Goal: Task Accomplishment & Management: Manage account settings

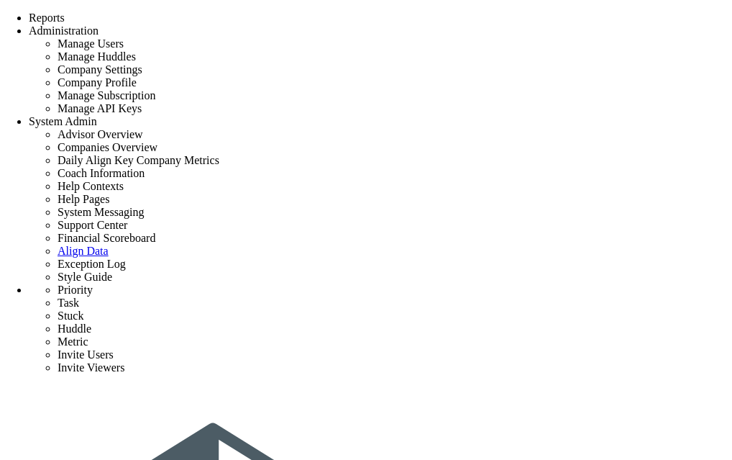
scroll to position [344, 0]
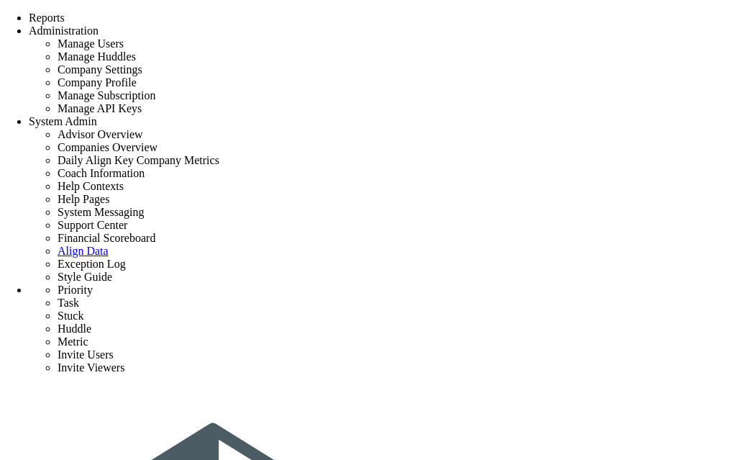
click at [97, 115] on span "System Admin" at bounding box center [63, 121] width 68 height 12
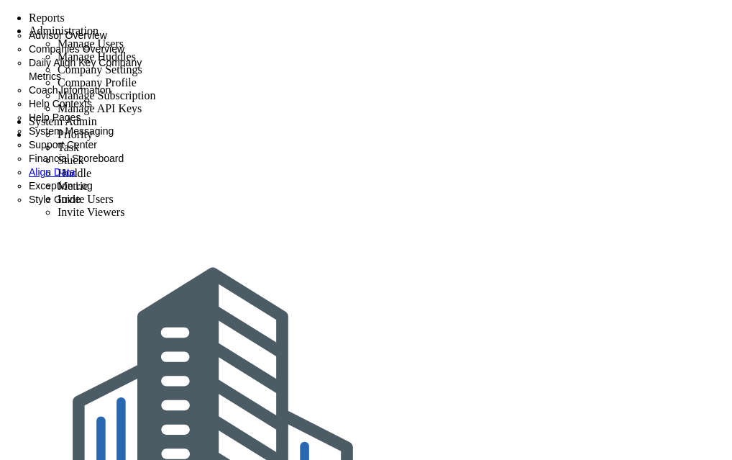
click at [111, 96] on span "Coach Information" at bounding box center [70, 90] width 82 height 12
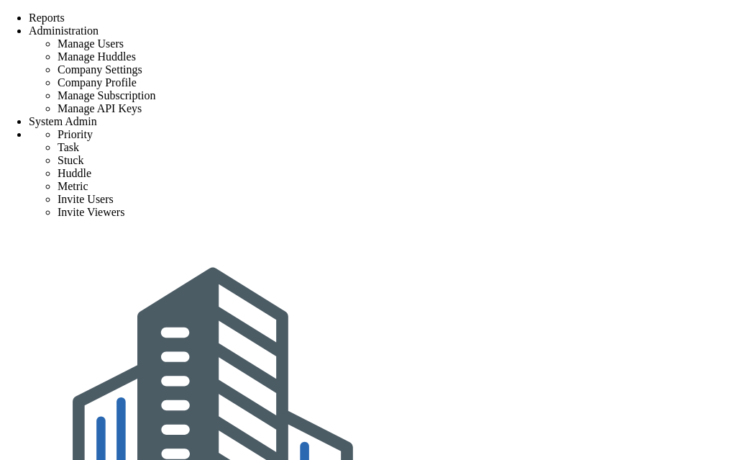
type input "erik"
